Goal: Register for event/course

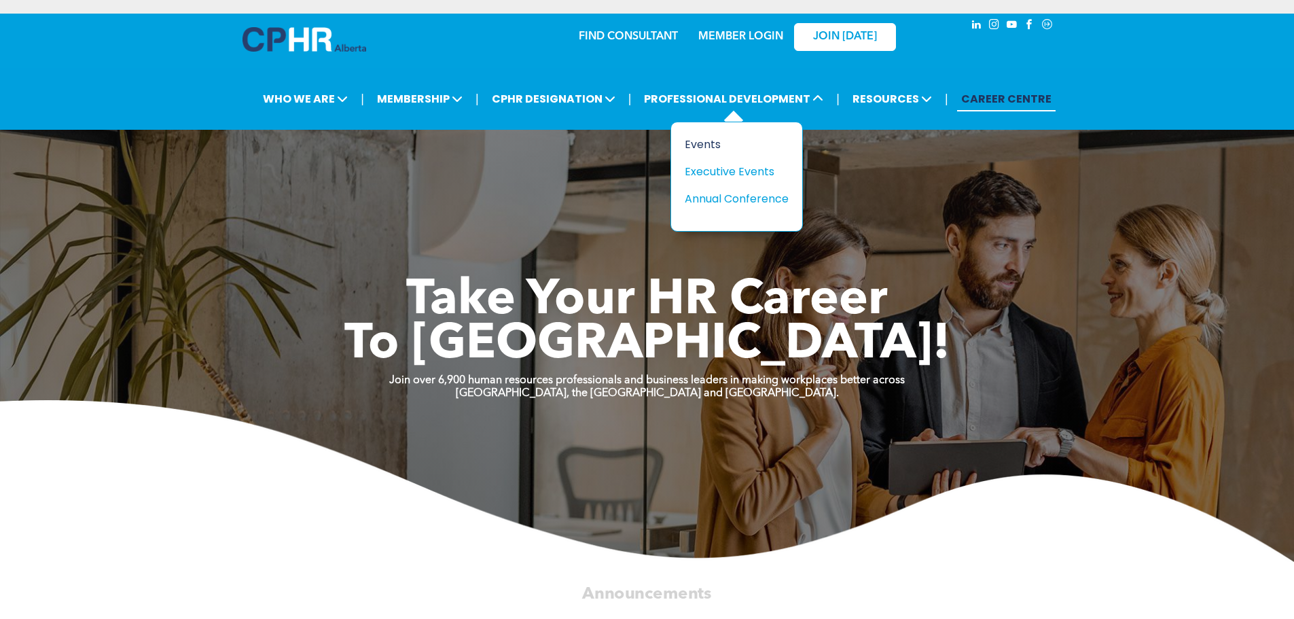
click at [705, 142] on div "Events" at bounding box center [732, 144] width 94 height 17
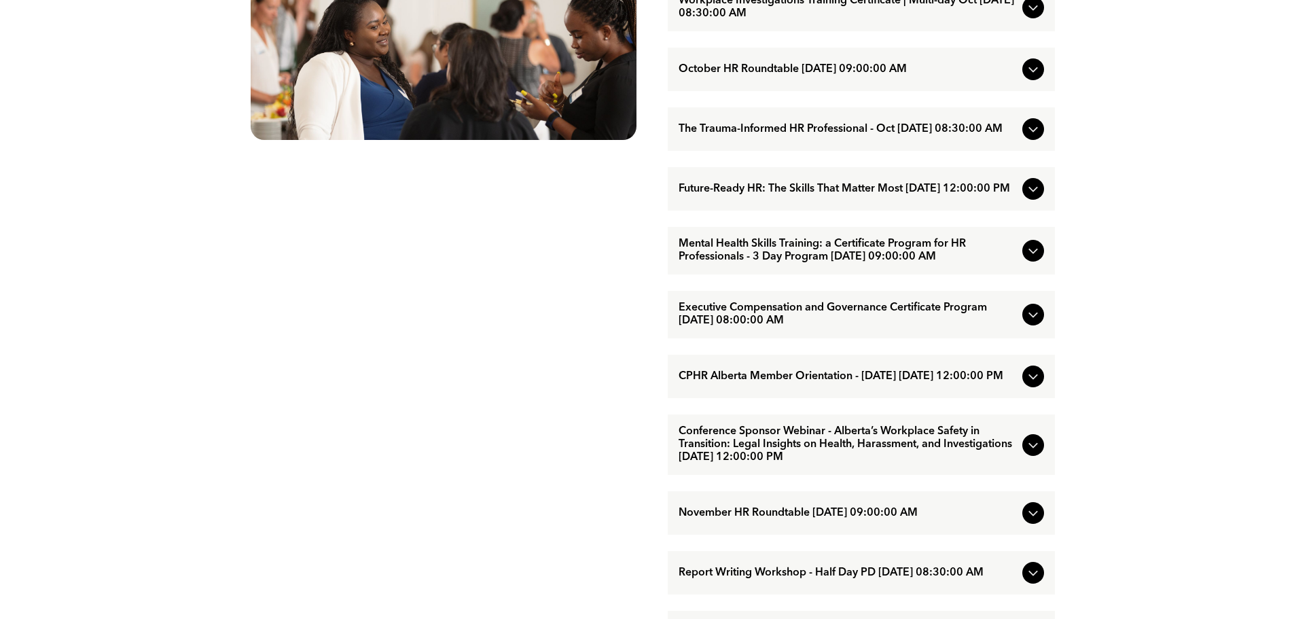
scroll to position [883, 0]
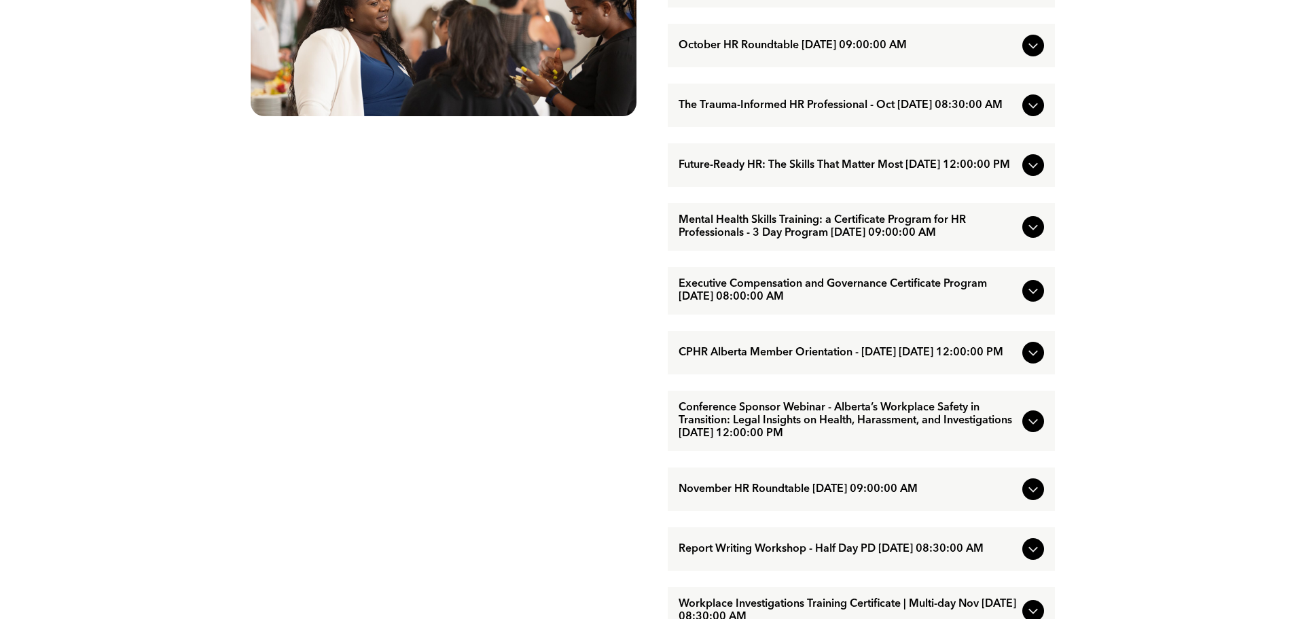
click at [763, 240] on span "Mental Health Skills Training: a Certificate Program for HR Professionals - 3 D…" at bounding box center [848, 227] width 338 height 26
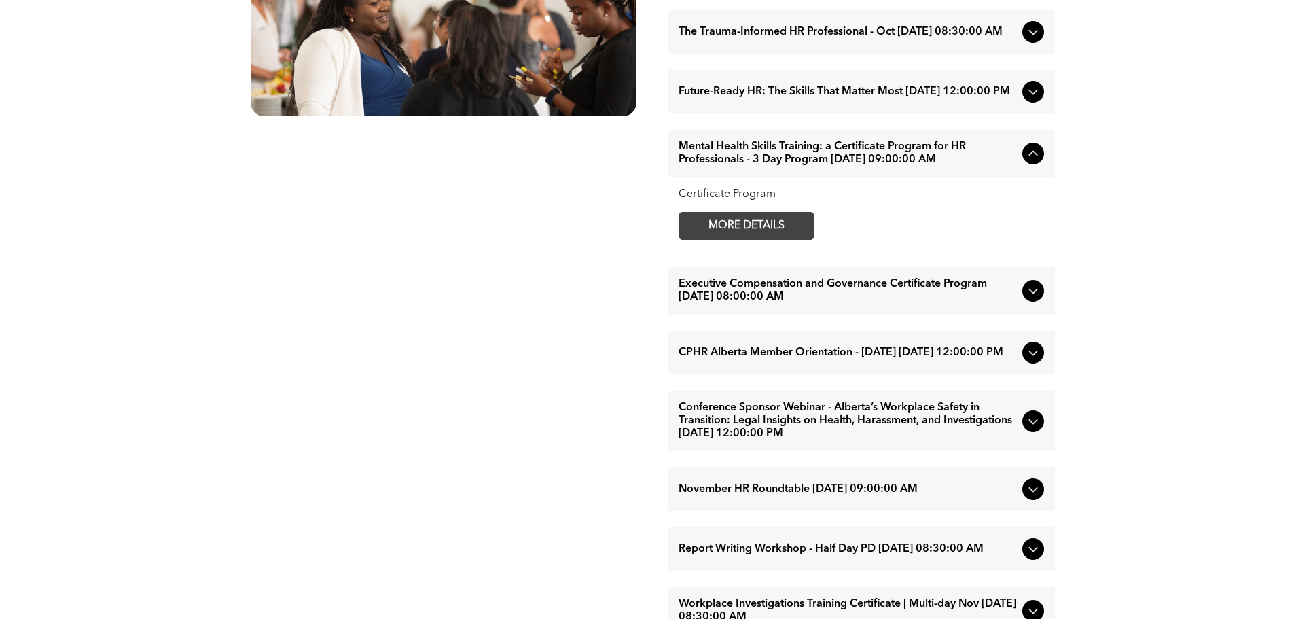
click at [739, 239] on span "MORE DETAILS" at bounding box center [746, 226] width 107 height 26
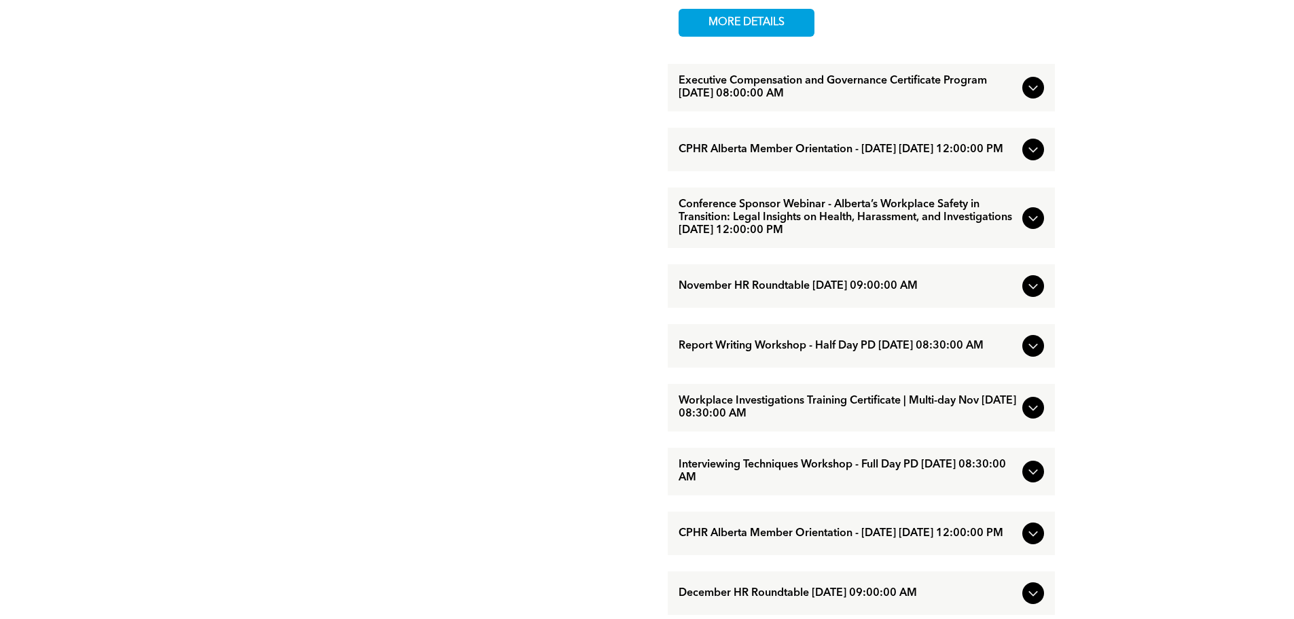
scroll to position [1087, 0]
click at [851, 236] on span "Conference Sponsor Webinar - Alberta’s Workplace Safety in Transition: Legal In…" at bounding box center [848, 217] width 338 height 39
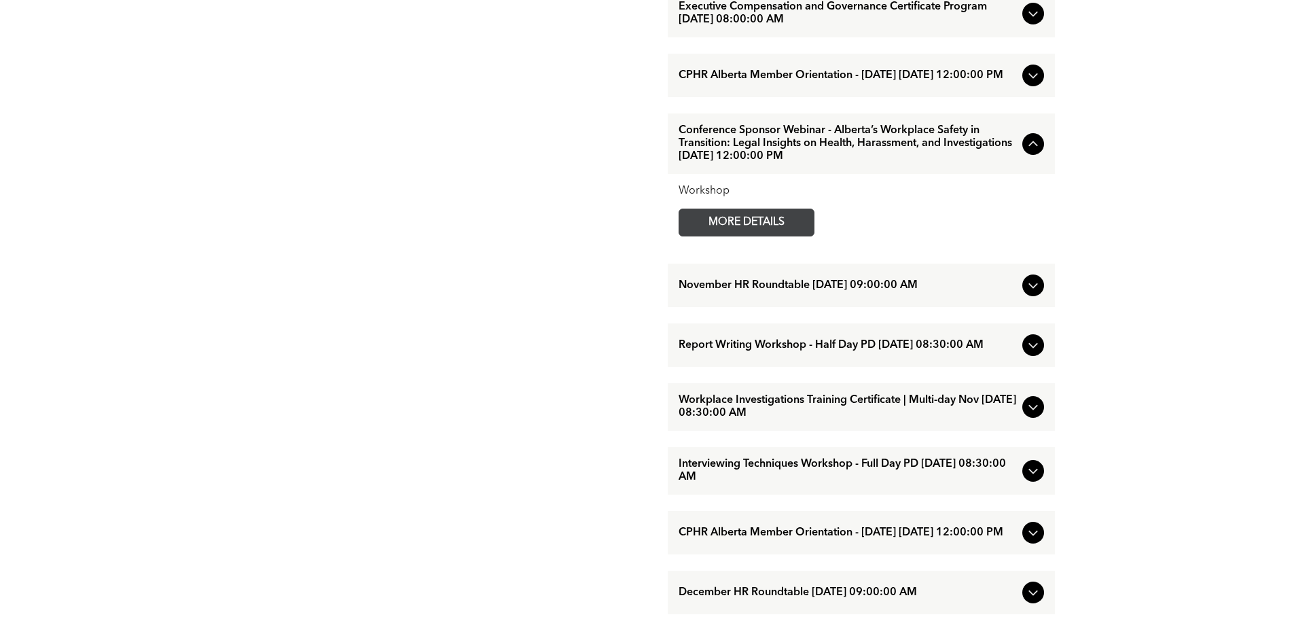
click at [772, 236] on span "MORE DETAILS" at bounding box center [746, 222] width 107 height 26
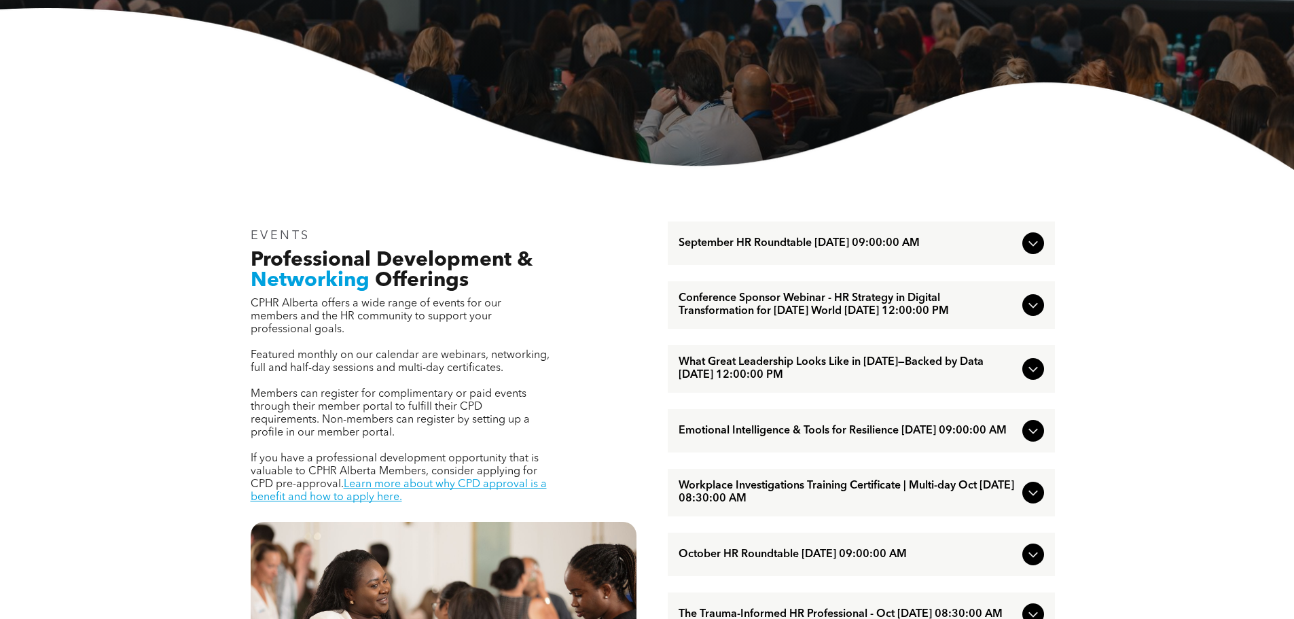
scroll to position [340, 0]
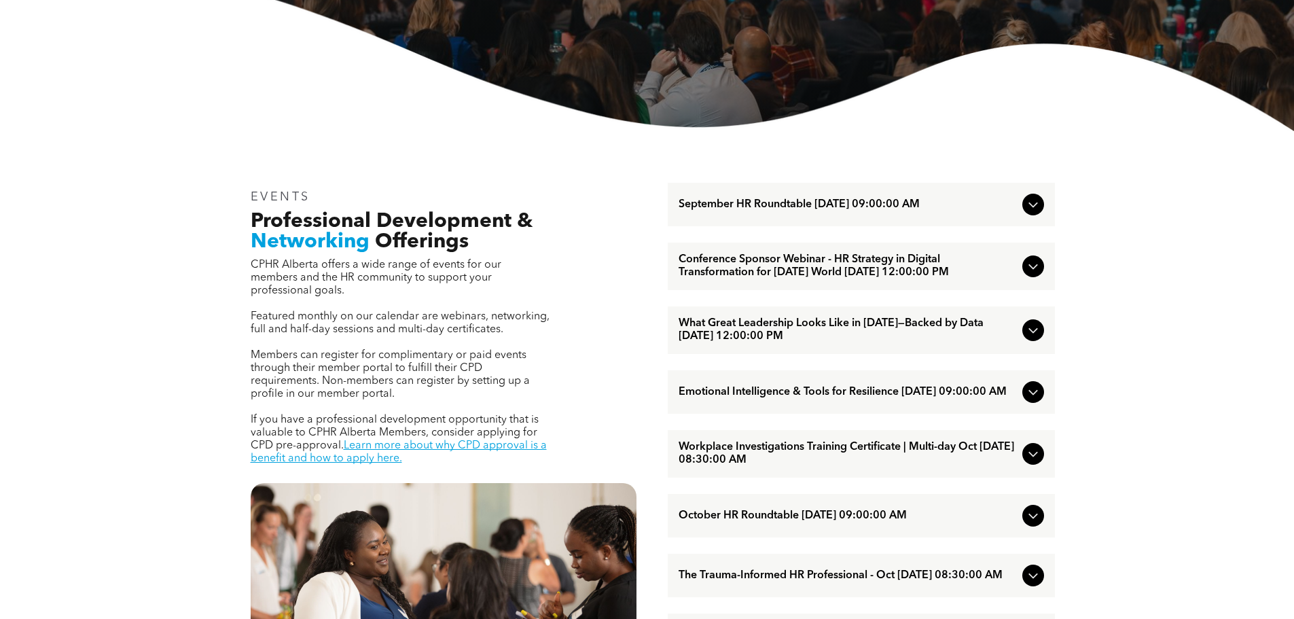
click at [799, 399] on span "Emotional Intelligence & Tools for Resilience [DATE] 09:00:00 AM" at bounding box center [848, 392] width 338 height 13
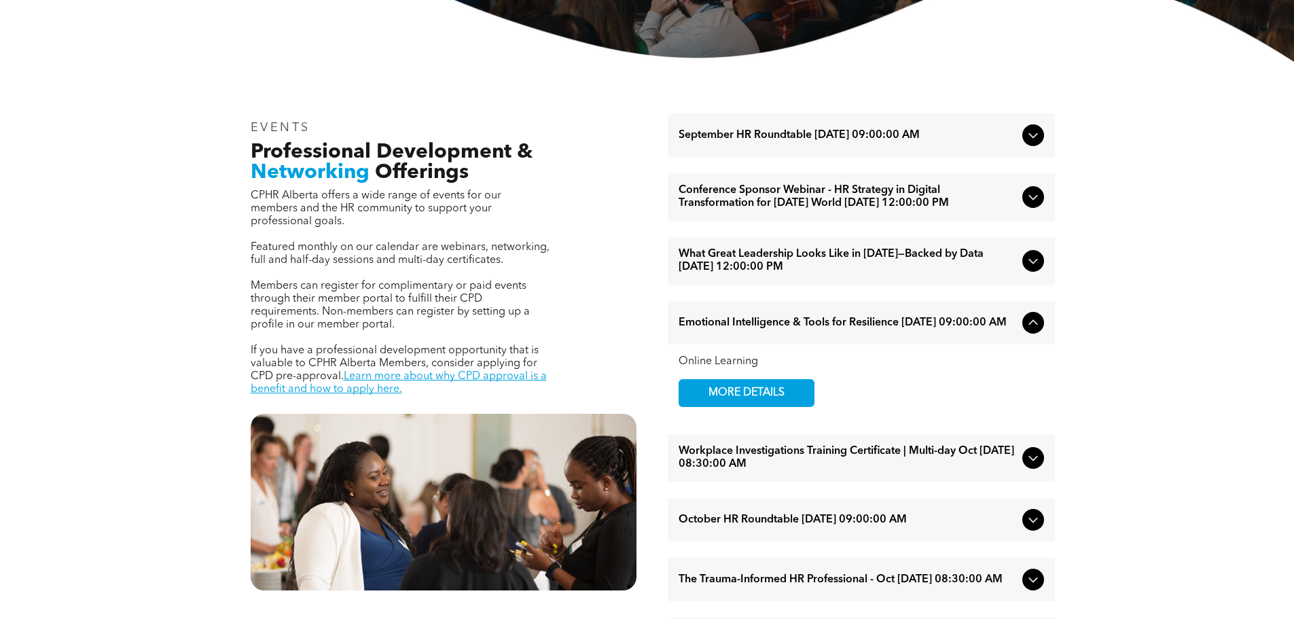
scroll to position [476, 0]
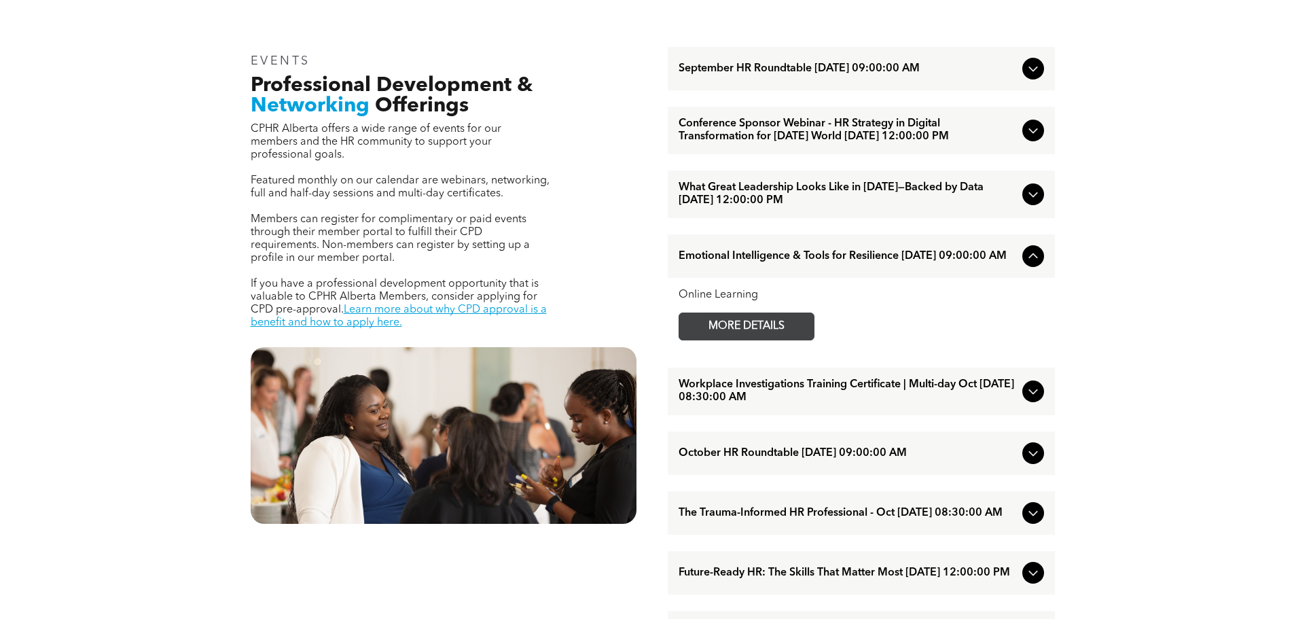
click at [772, 340] on span "MORE DETAILS" at bounding box center [746, 326] width 107 height 26
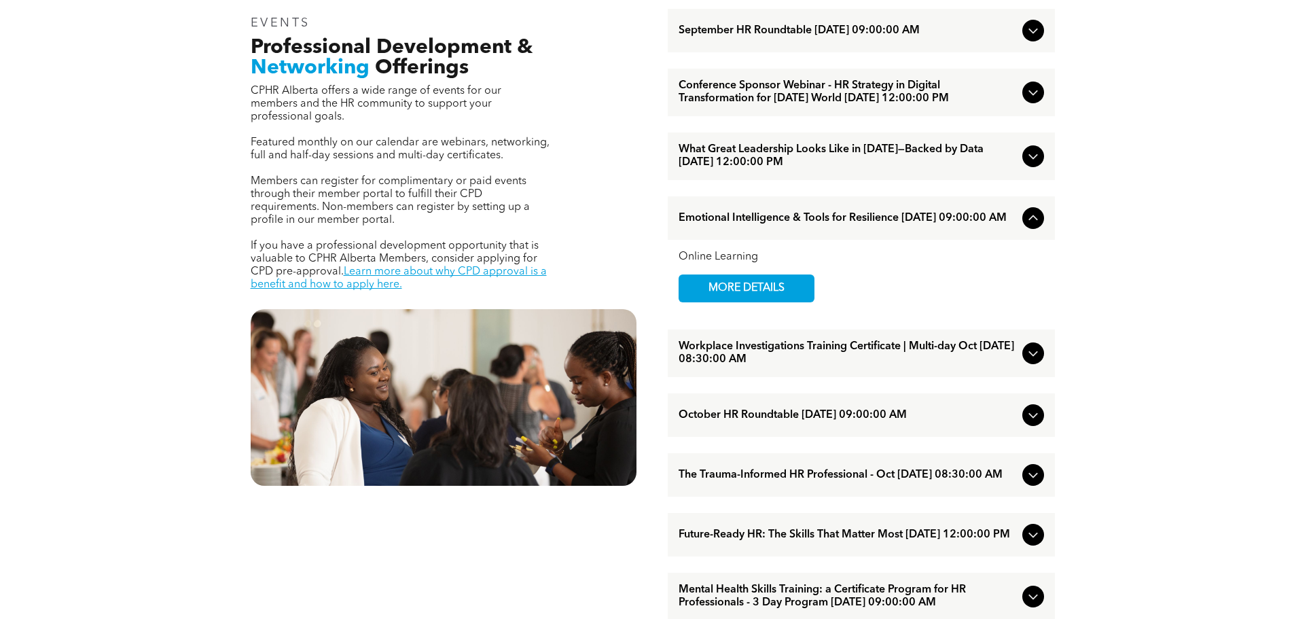
scroll to position [544, 0]
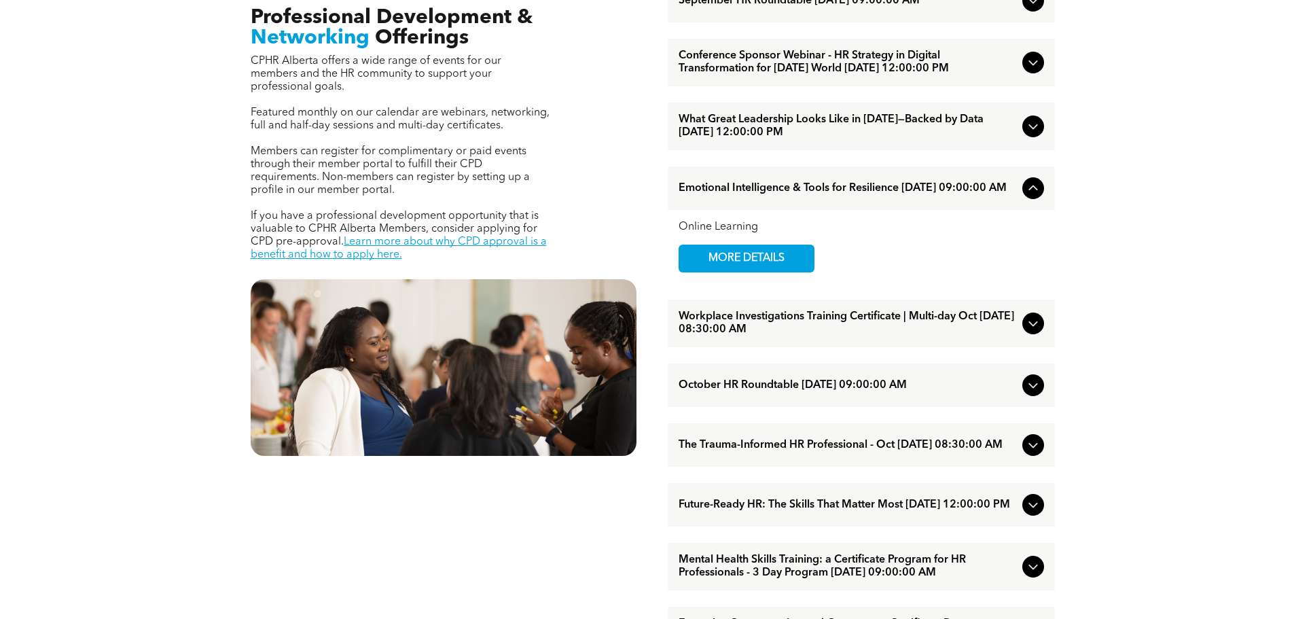
click at [848, 139] on span "What Great Leadership Looks Like in [DATE]—Backed by Data [DATE] 12:00:00 PM" at bounding box center [848, 126] width 338 height 26
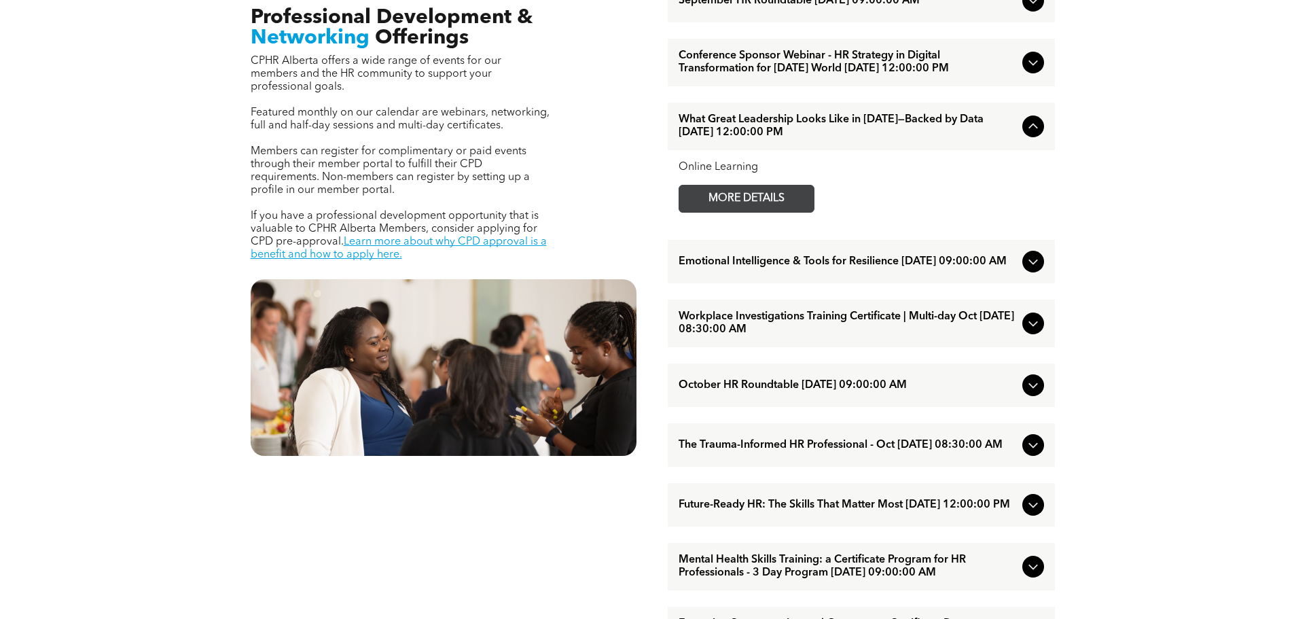
click at [767, 212] on span "MORE DETAILS" at bounding box center [746, 198] width 107 height 26
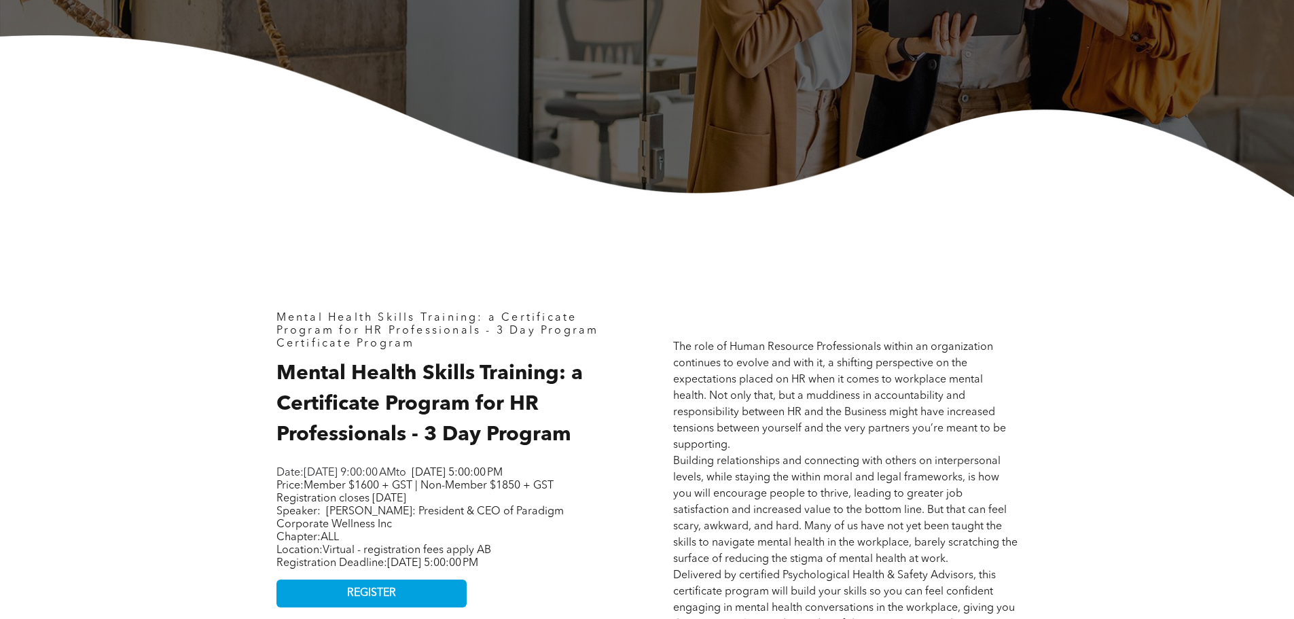
scroll to position [544, 0]
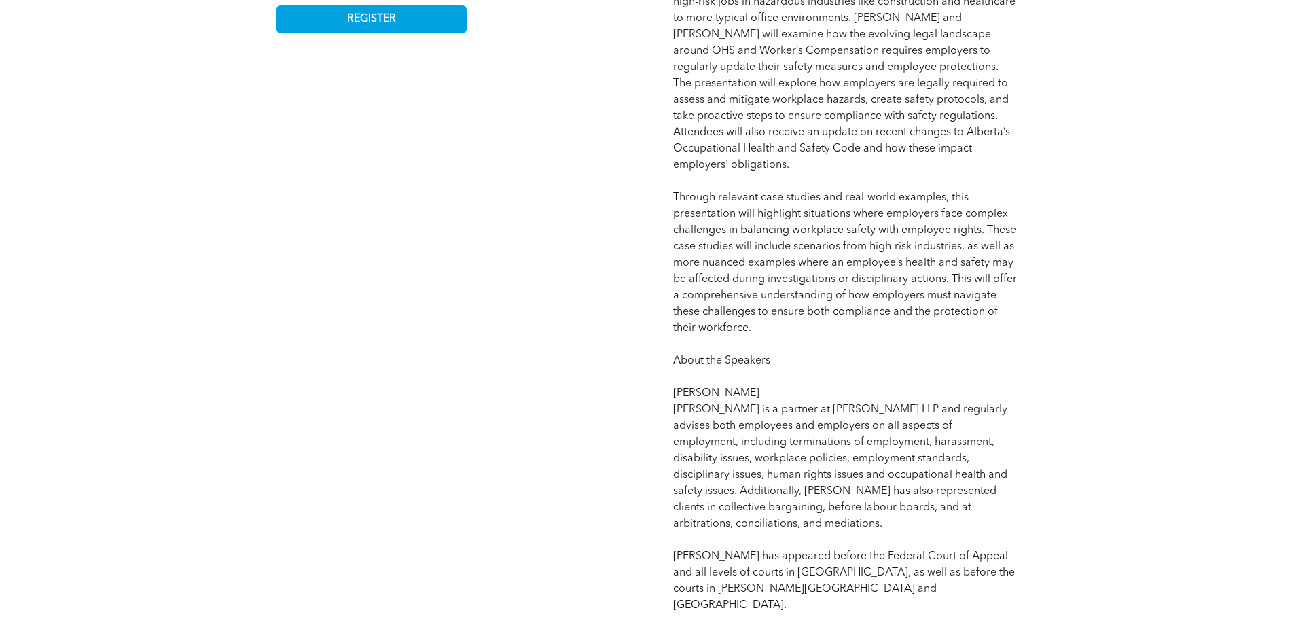
scroll to position [1019, 0]
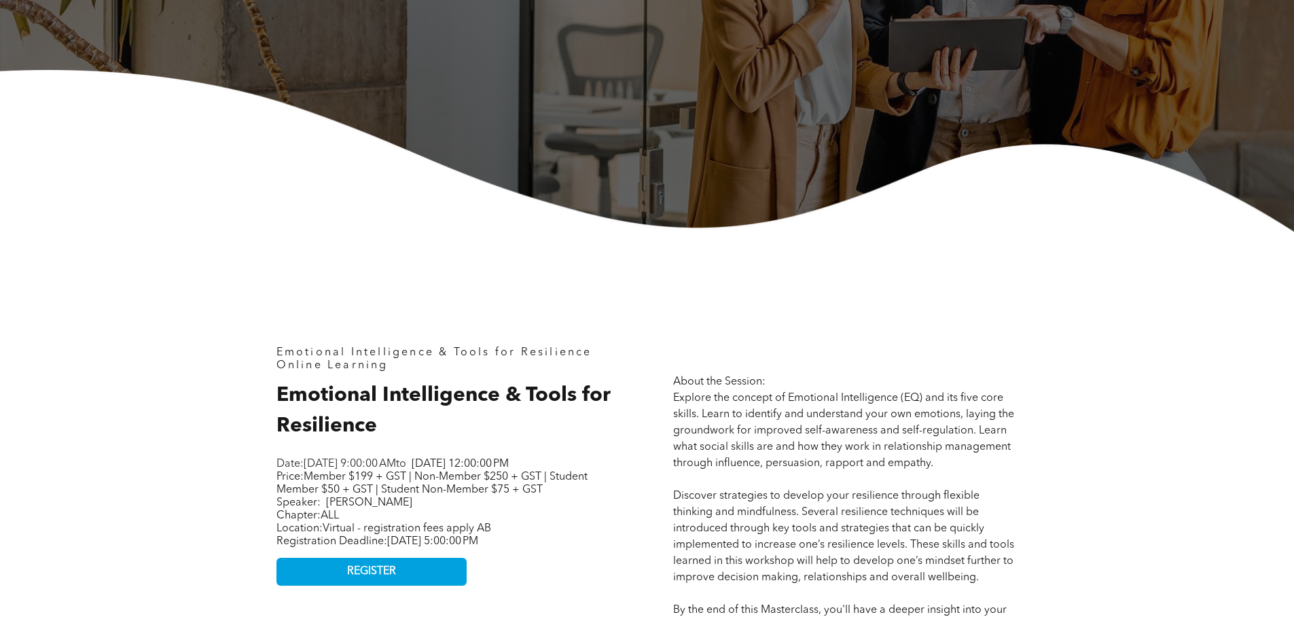
scroll to position [340, 0]
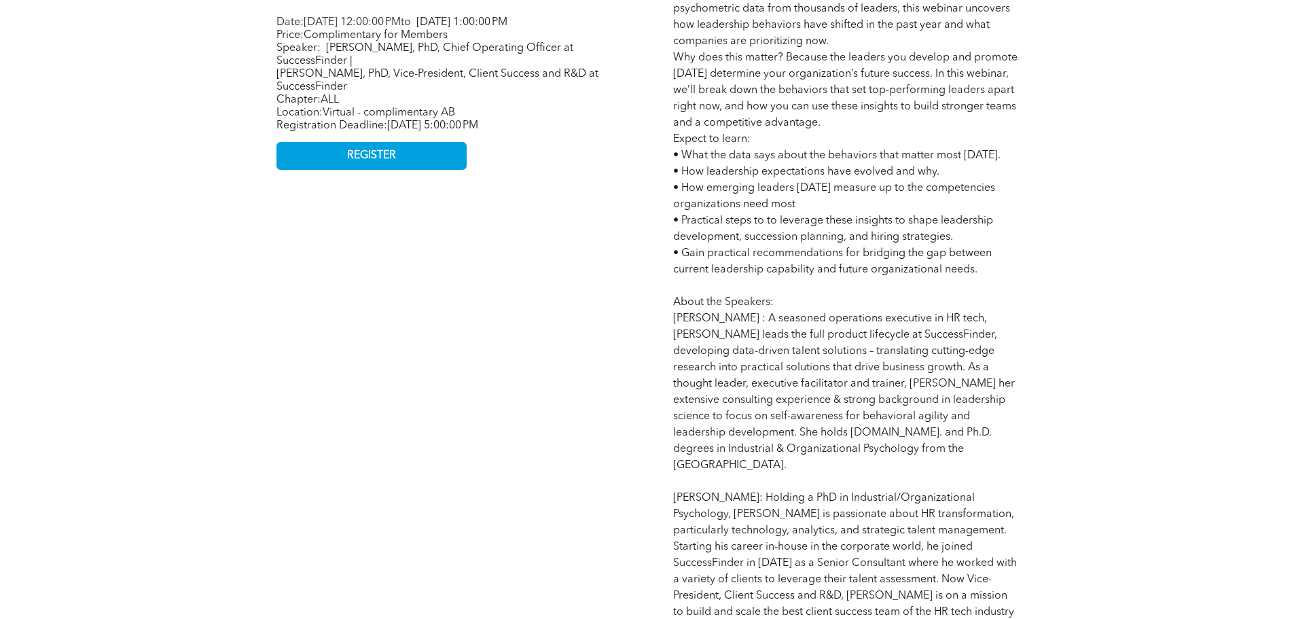
scroll to position [679, 0]
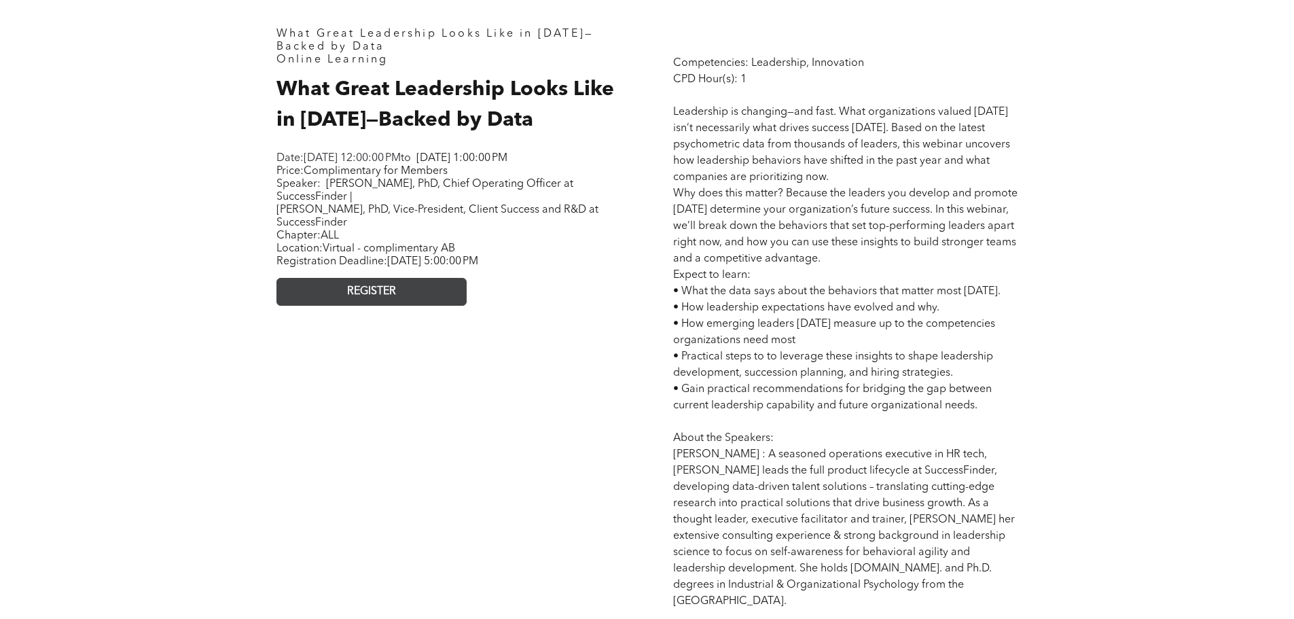
click at [388, 298] on span "REGISTER" at bounding box center [371, 291] width 49 height 13
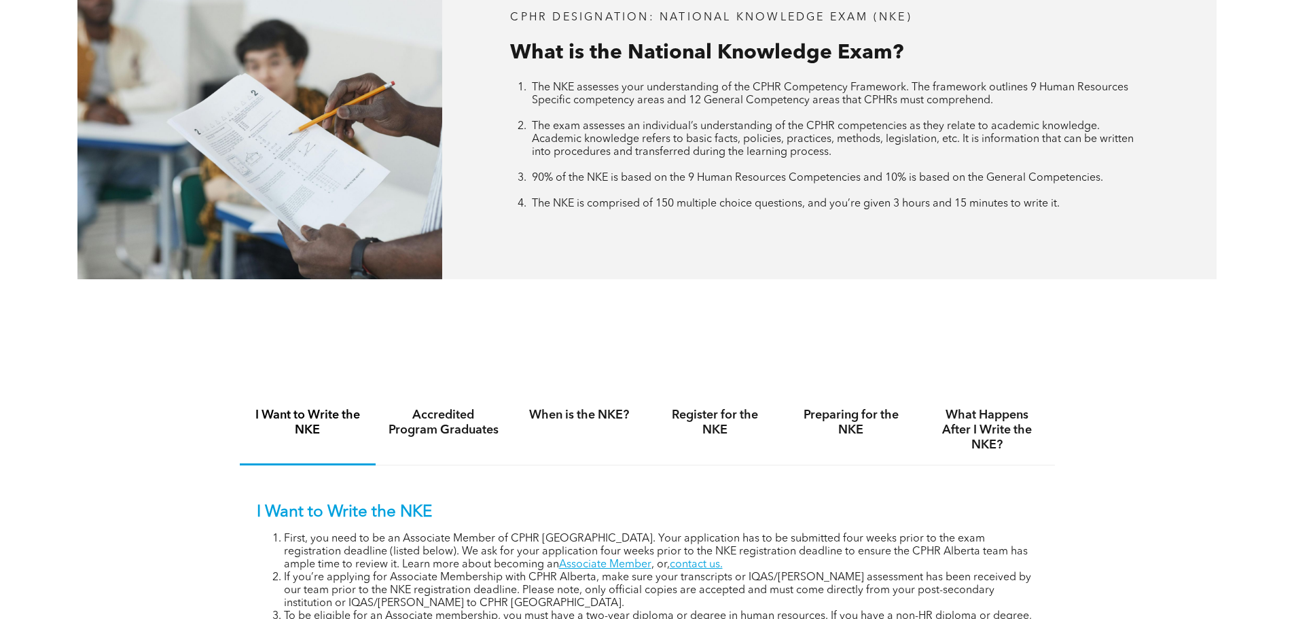
scroll to position [611, 0]
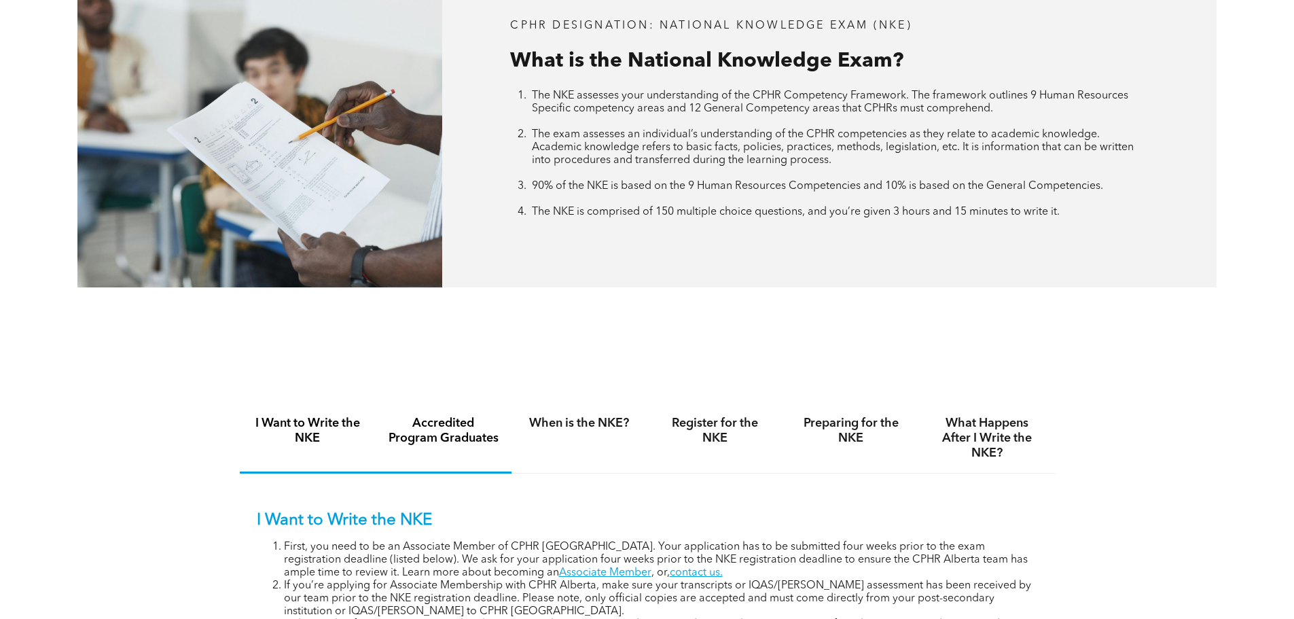
click at [452, 419] on h4 "Accredited Program Graduates" at bounding box center [443, 431] width 111 height 30
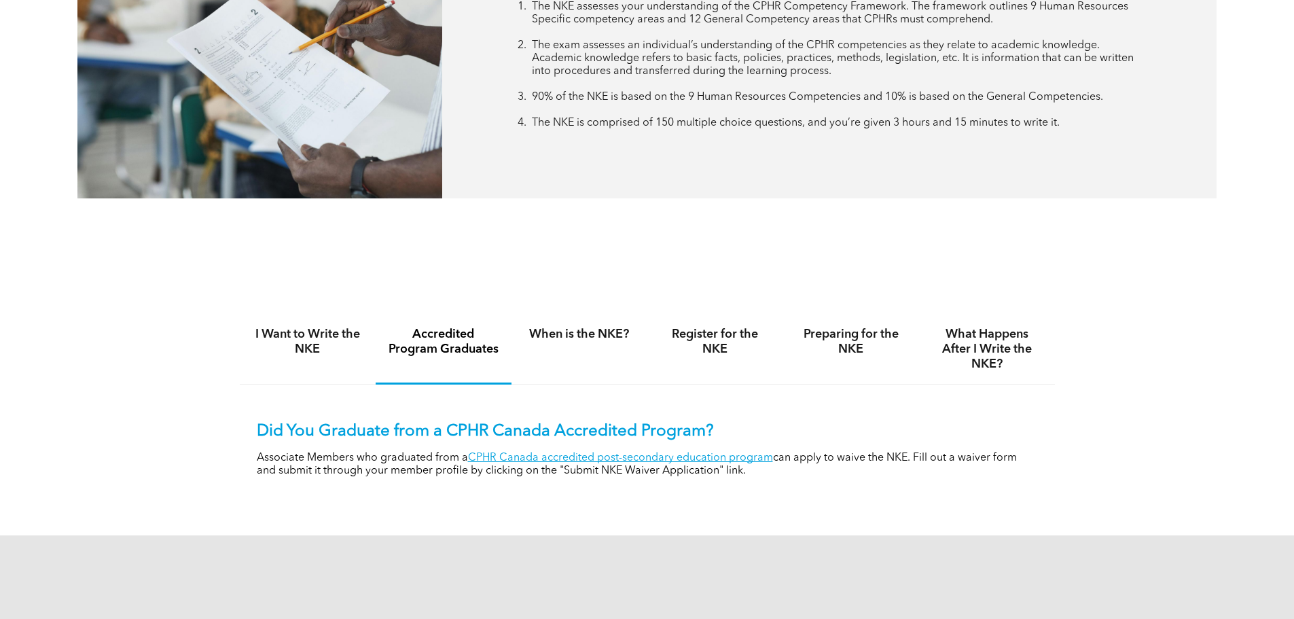
scroll to position [815, 0]
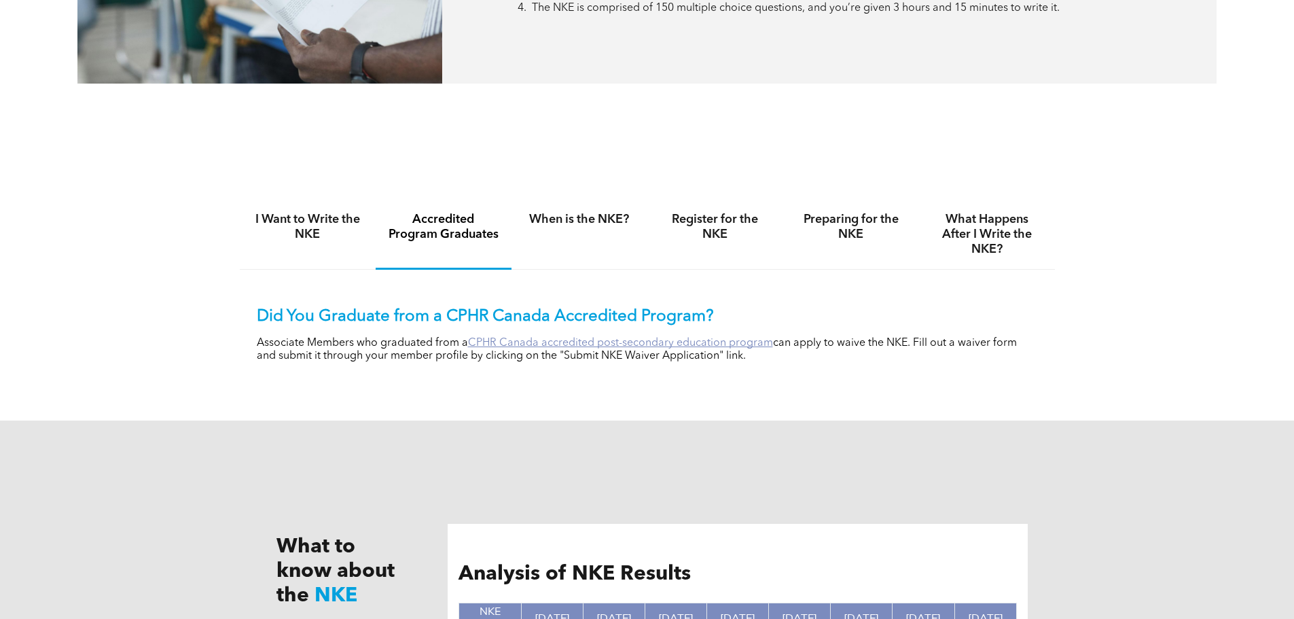
click at [533, 341] on link "CPHR Canada accredited post-secondary education program" at bounding box center [620, 343] width 305 height 11
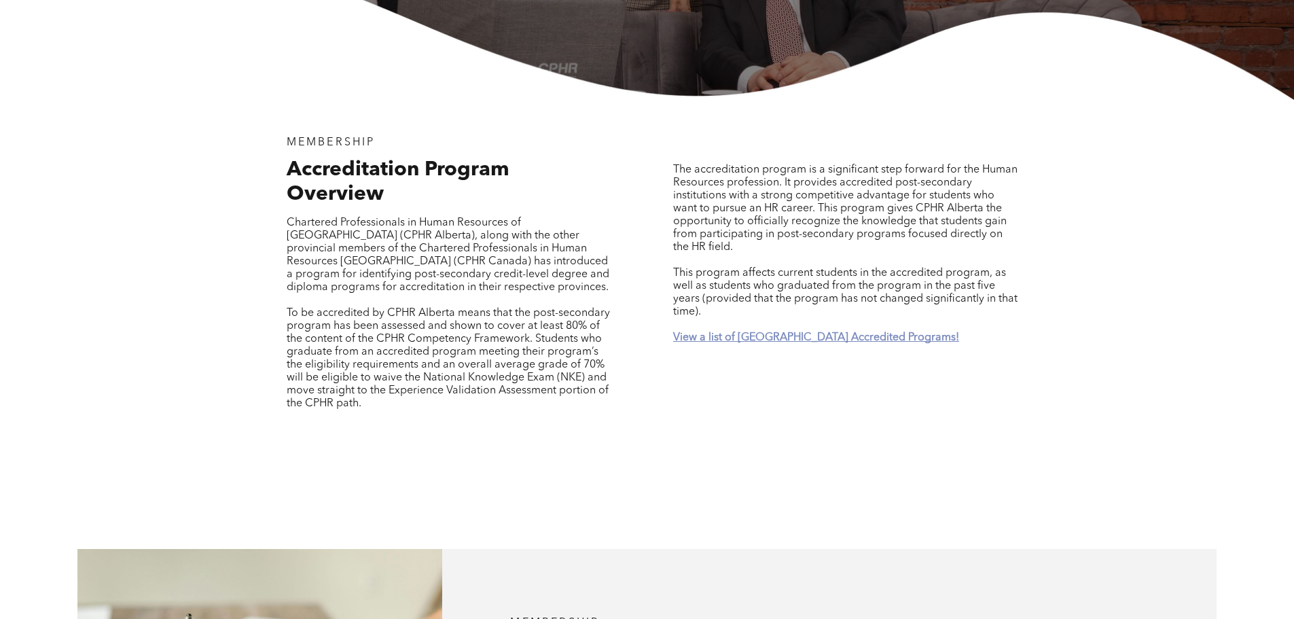
scroll to position [544, 0]
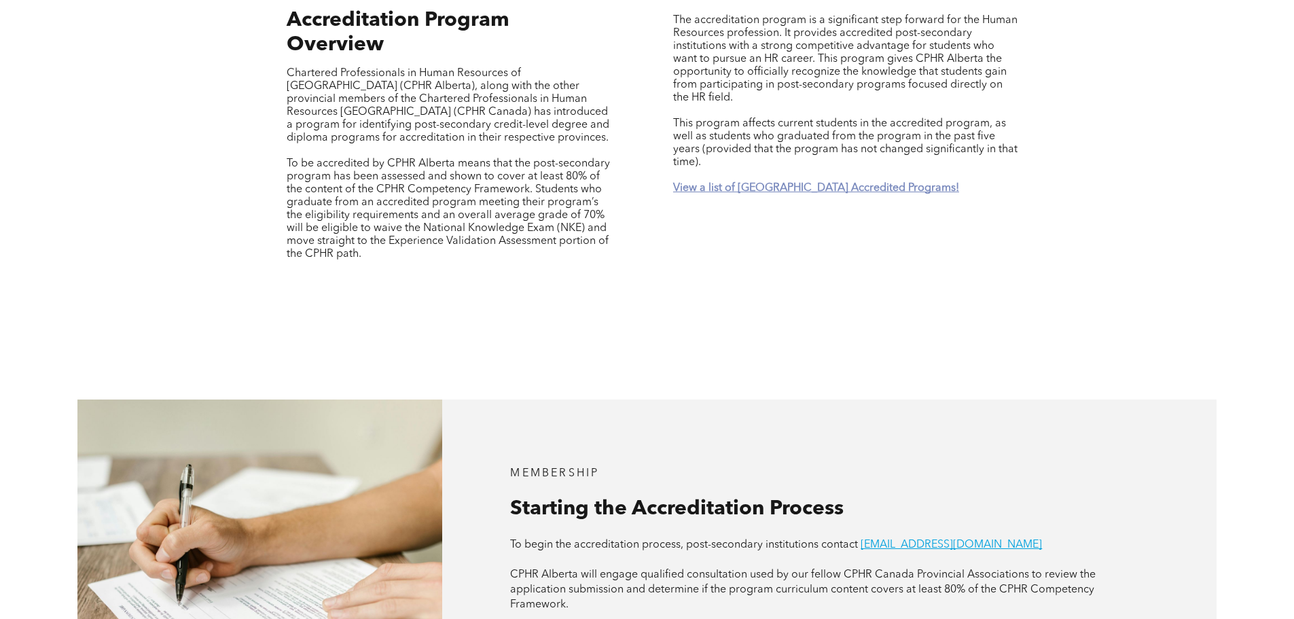
click at [743, 183] on strong "View a list of [GEOGRAPHIC_DATA] Accredited Programs!" at bounding box center [816, 188] width 286 height 11
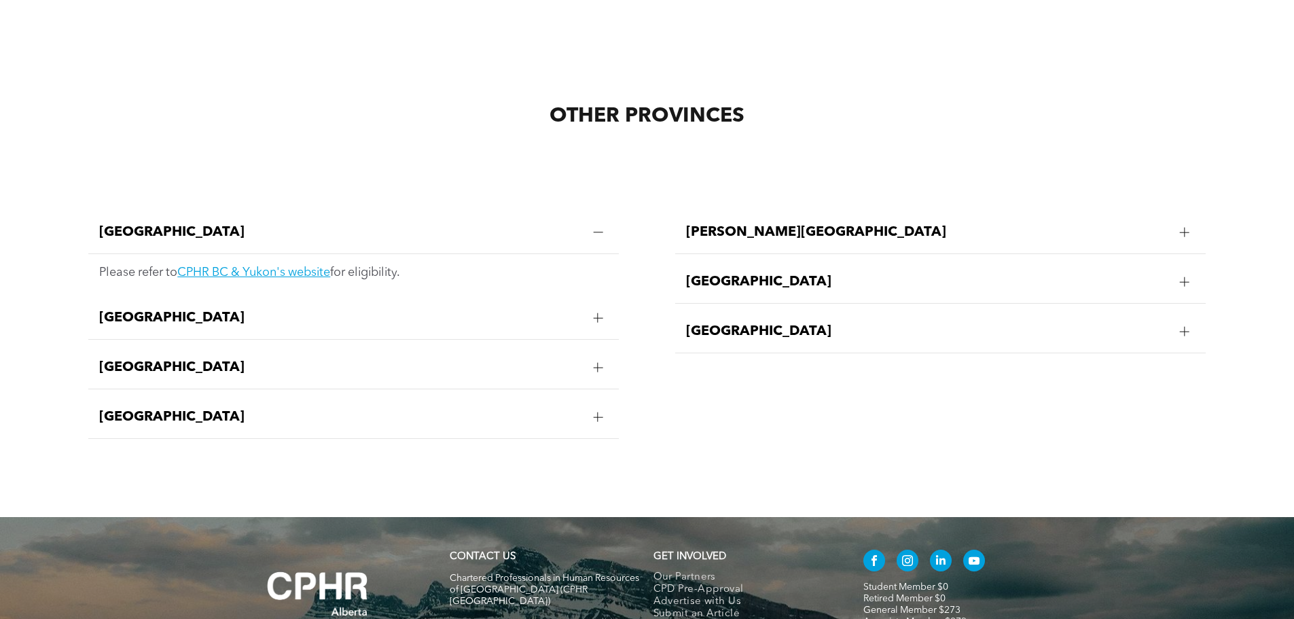
scroll to position [2752, 0]
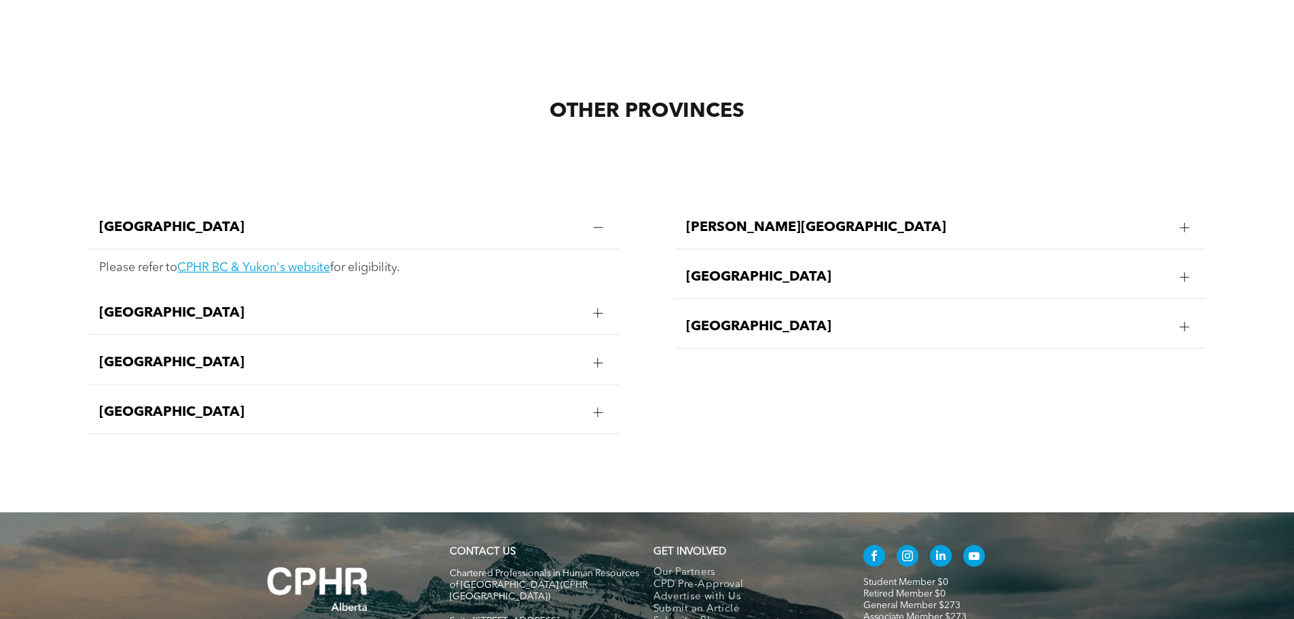
click at [741, 319] on span "[GEOGRAPHIC_DATA]" at bounding box center [927, 327] width 483 height 16
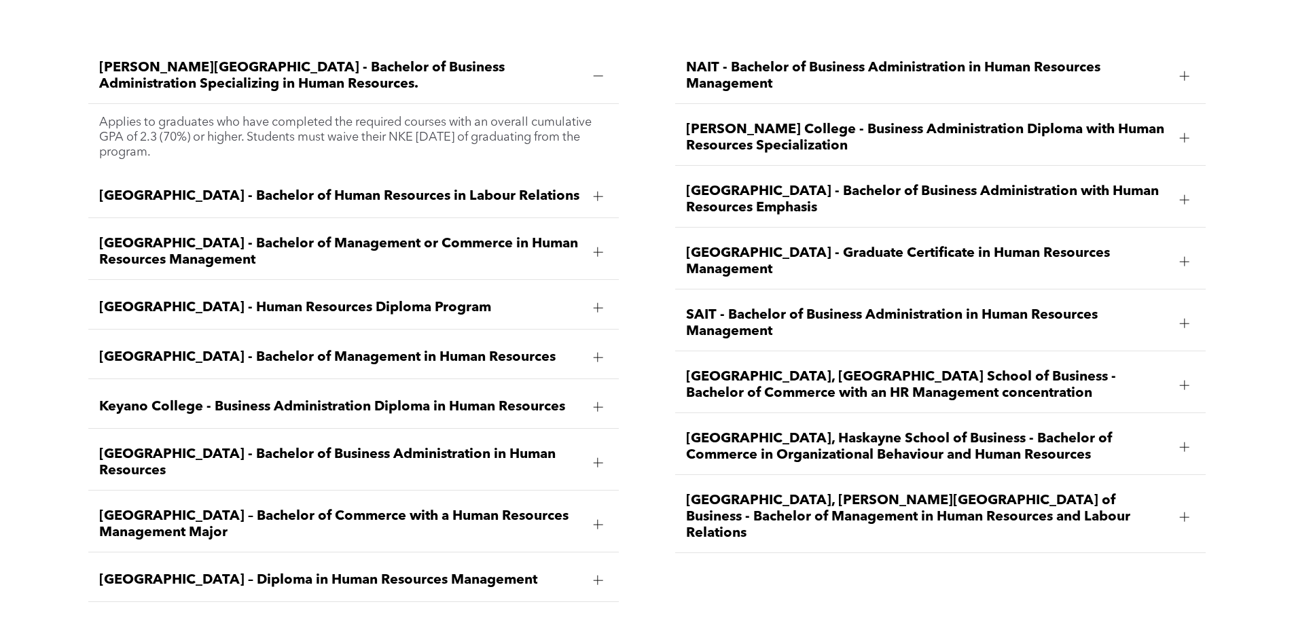
scroll to position [2073, 0]
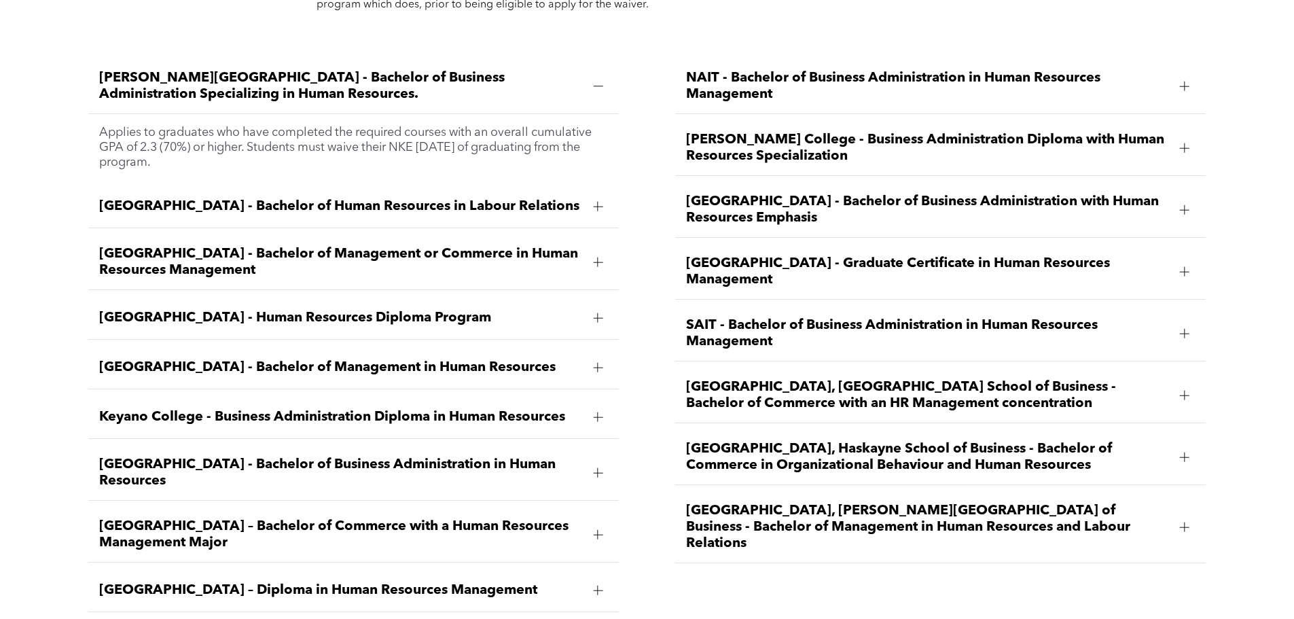
click at [802, 255] on span "[GEOGRAPHIC_DATA] - Graduate Certificate in Human Resources Management" at bounding box center [927, 271] width 483 height 33
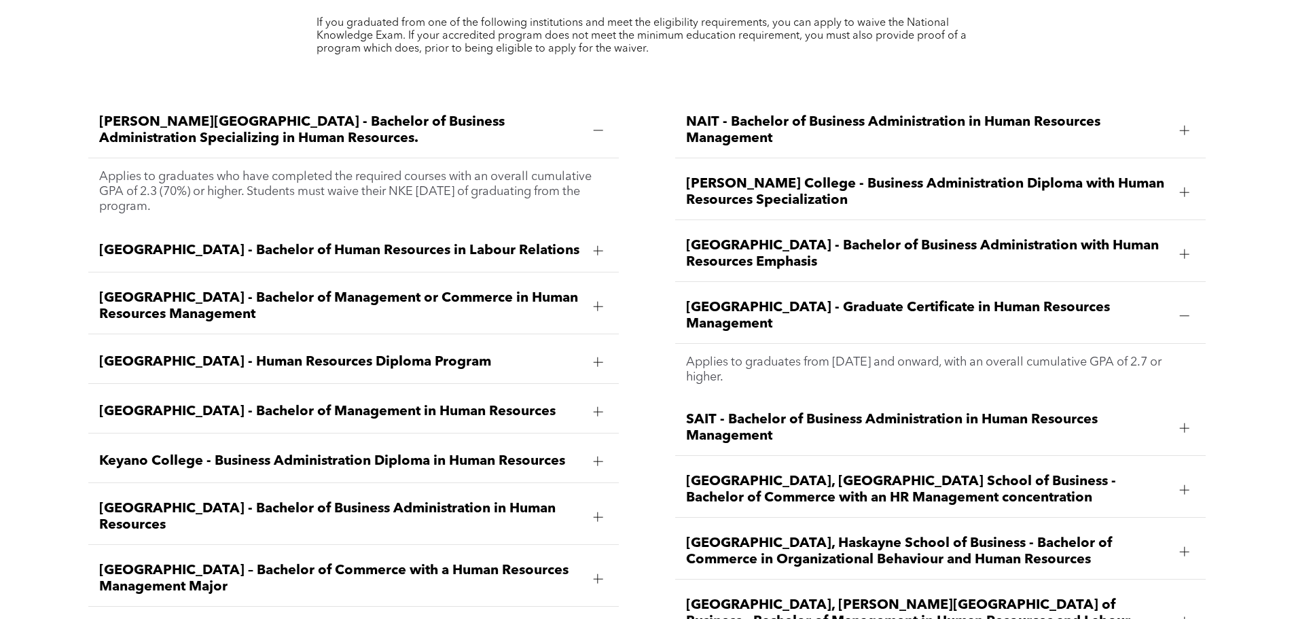
scroll to position [2005, 0]
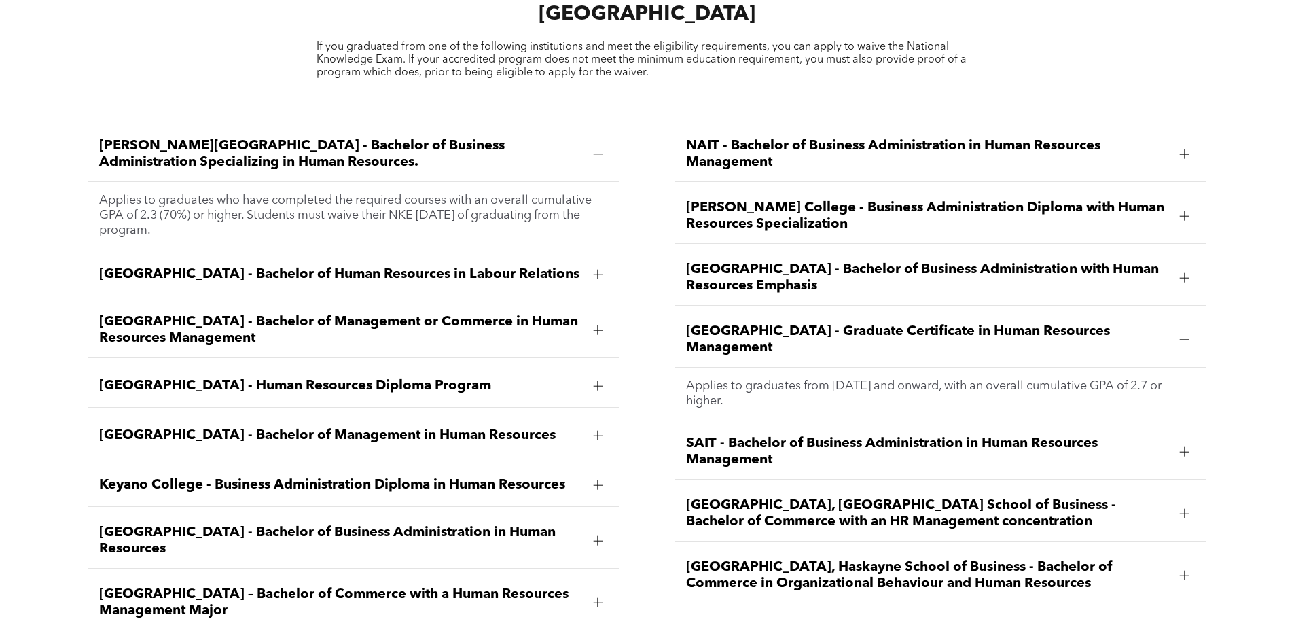
click at [337, 378] on span "[GEOGRAPHIC_DATA] - Human Resources Diploma Program" at bounding box center [340, 386] width 483 height 16
